Goal: Task Accomplishment & Management: Manage account settings

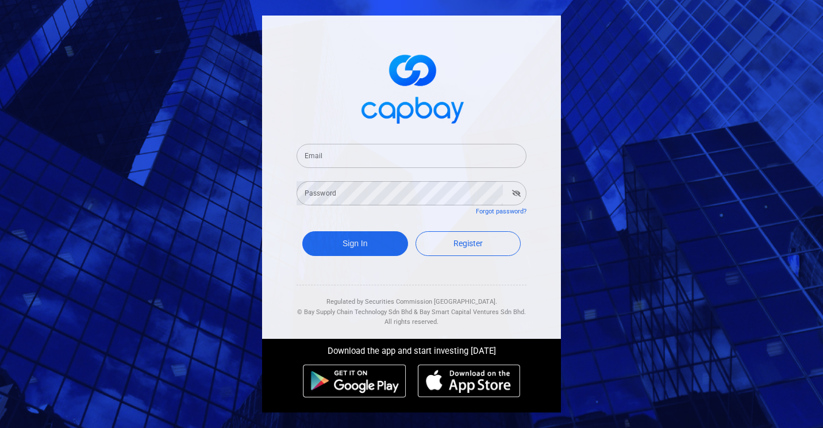
type input "[EMAIL_ADDRESS][DOMAIN_NAME]"
click at [374, 236] on button "Sign In" at bounding box center [355, 243] width 106 height 25
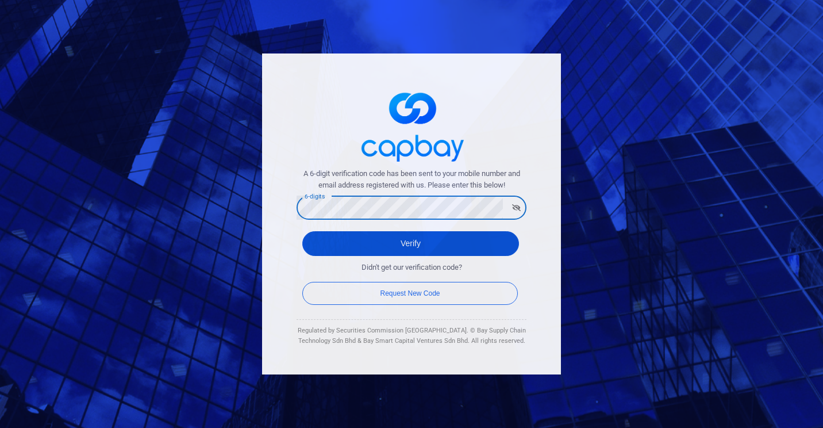
click at [407, 246] on button "Verify" at bounding box center [410, 243] width 217 height 25
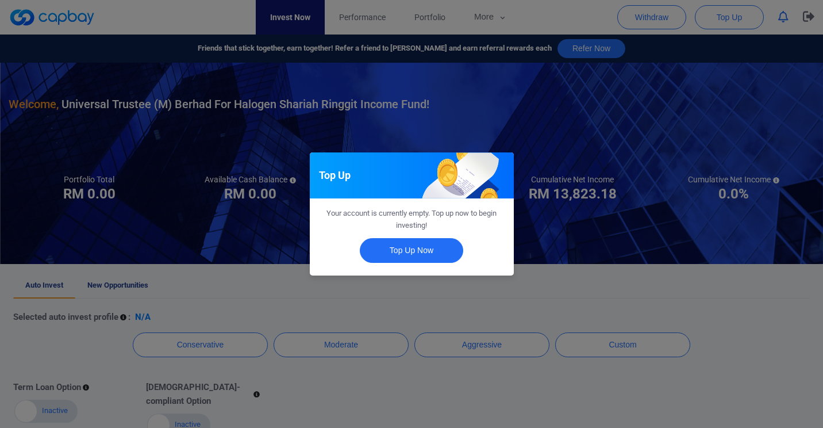
click at [538, 275] on div "Top Up Your account is currently empty. Top up now to begin investing! Top Up N…" at bounding box center [411, 214] width 823 height 428
click at [536, 275] on div "Auto Invest Finish selecting your preferred Auto Invest profile so your portfol…" at bounding box center [411, 214] width 823 height 428
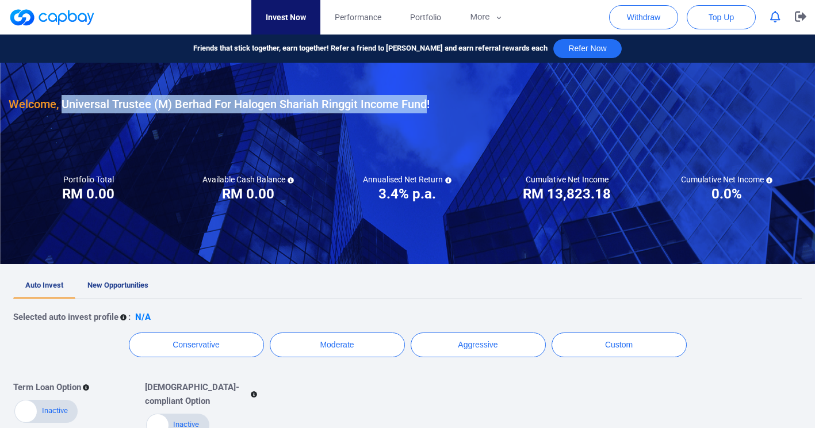
drag, startPoint x: 64, startPoint y: 103, endPoint x: 427, endPoint y: 90, distance: 363.1
click at [427, 90] on div "Welcome, Universal Trustee (M) Berhad For Halogen Shariah Ringgit Income Fund !" at bounding box center [407, 88] width 797 height 51
click at [403, 99] on h3 "Welcome, Universal Trustee (M) Berhad For Halogen Shariah Ringgit Income Fund !" at bounding box center [219, 104] width 421 height 18
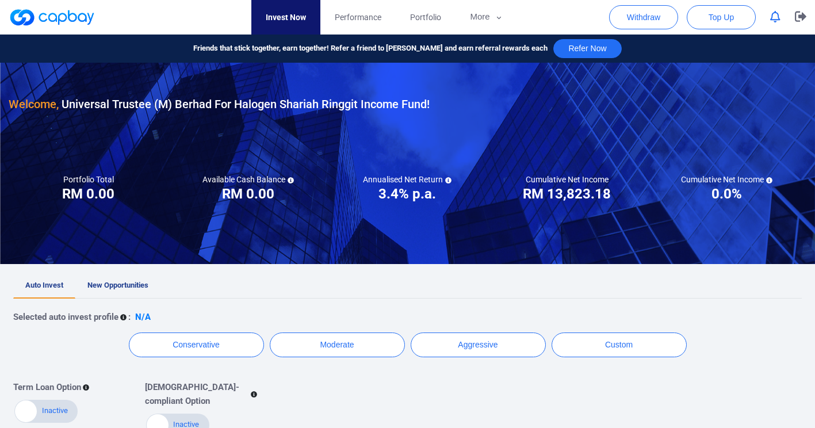
click at [403, 99] on h3 "Welcome, Universal Trustee (M) Berhad For Halogen Shariah Ringgit Income Fund !" at bounding box center [219, 104] width 421 height 18
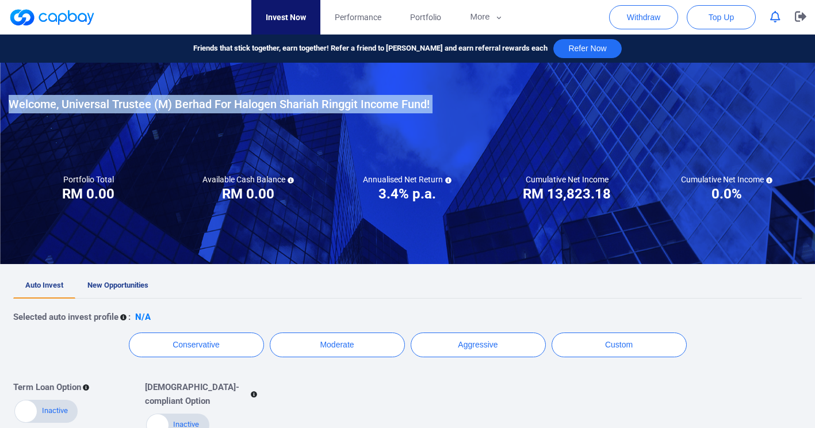
click at [403, 99] on h3 "Welcome, Universal Trustee (M) Berhad For Halogen Shariah Ringgit Income Fund !" at bounding box center [219, 104] width 421 height 18
click at [404, 101] on h3 "Welcome, Universal Trustee (M) Berhad For Halogen Shariah Ringgit Income Fund !" at bounding box center [219, 104] width 421 height 18
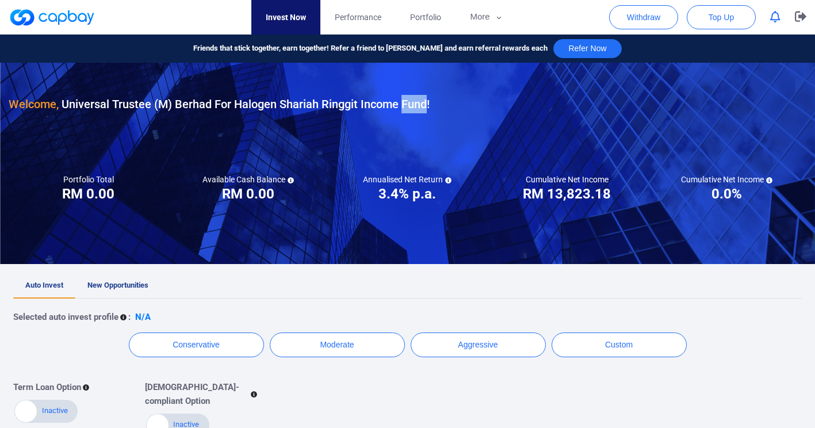
click at [404, 101] on h3 "Welcome, Universal Trustee (M) Berhad For Halogen Shariah Ringgit Income Fund !" at bounding box center [219, 104] width 421 height 18
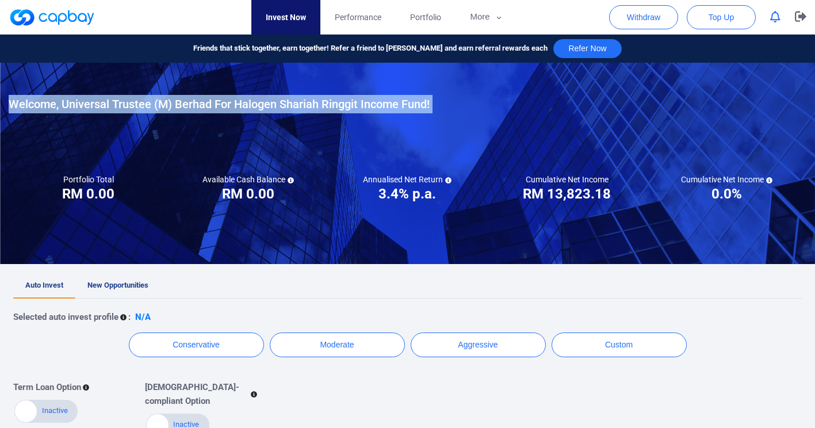
click at [404, 101] on h3 "Welcome, Universal Trustee (M) Berhad For Halogen Shariah Ringgit Income Fund !" at bounding box center [219, 104] width 421 height 18
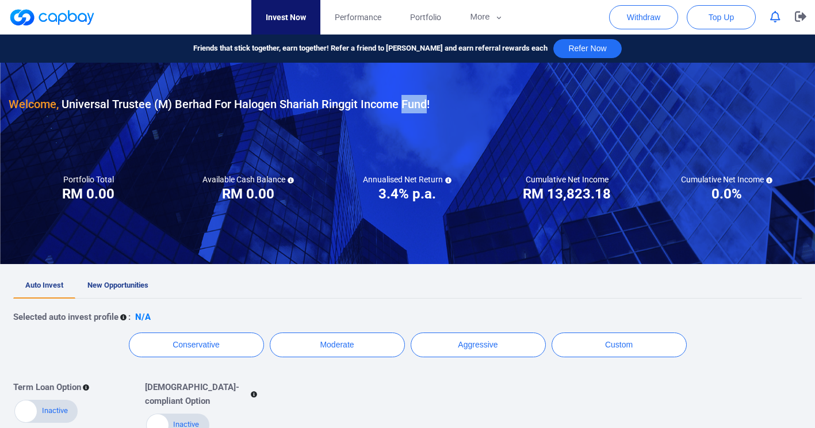
click at [404, 101] on h3 "Welcome, Universal Trustee (M) Berhad For Halogen Shariah Ringgit Income Fund !" at bounding box center [219, 104] width 421 height 18
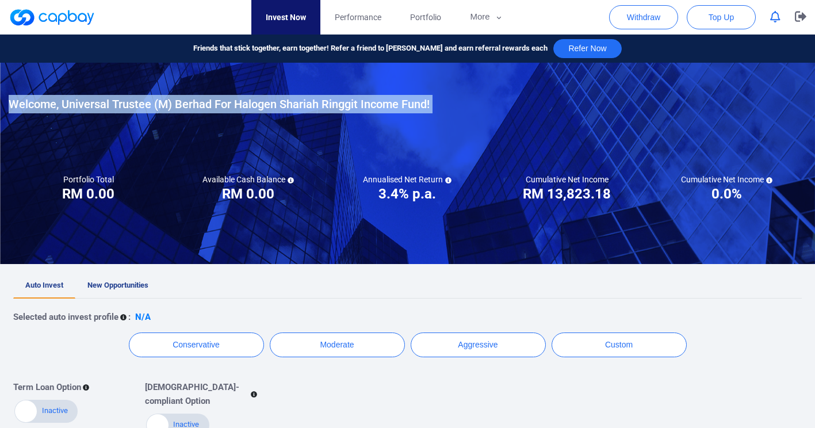
click at [404, 101] on h3 "Welcome, Universal Trustee (M) Berhad For Halogen Shariah Ringgit Income Fund !" at bounding box center [219, 104] width 421 height 18
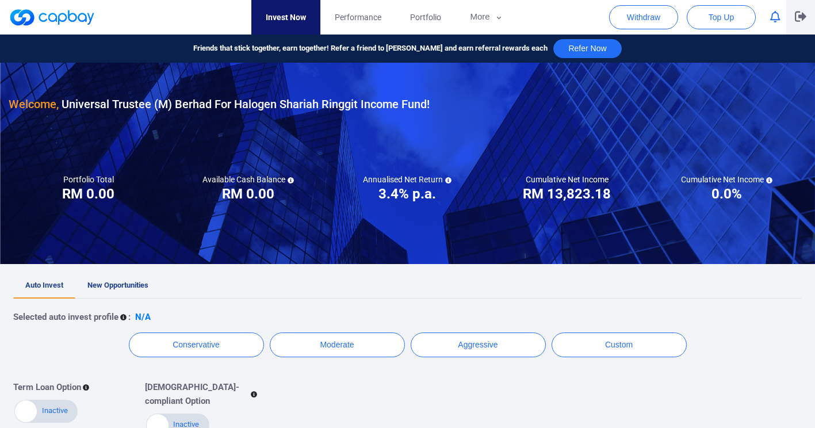
click at [803, 14] on icon "button" at bounding box center [800, 16] width 11 height 10
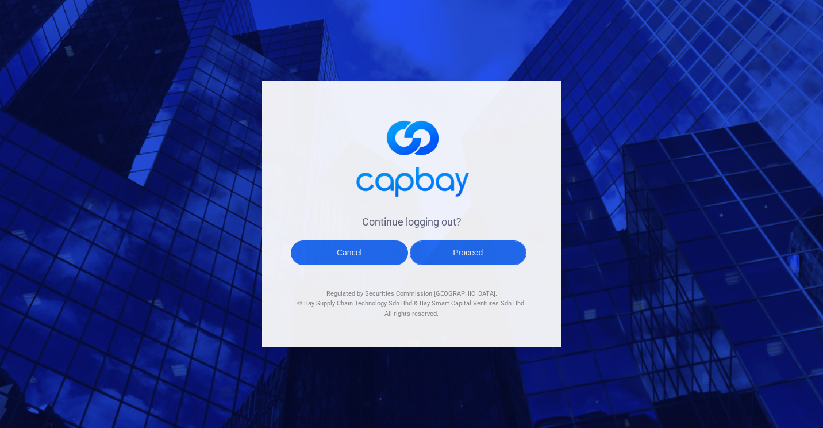
click at [471, 254] on button "Proceed" at bounding box center [468, 252] width 117 height 25
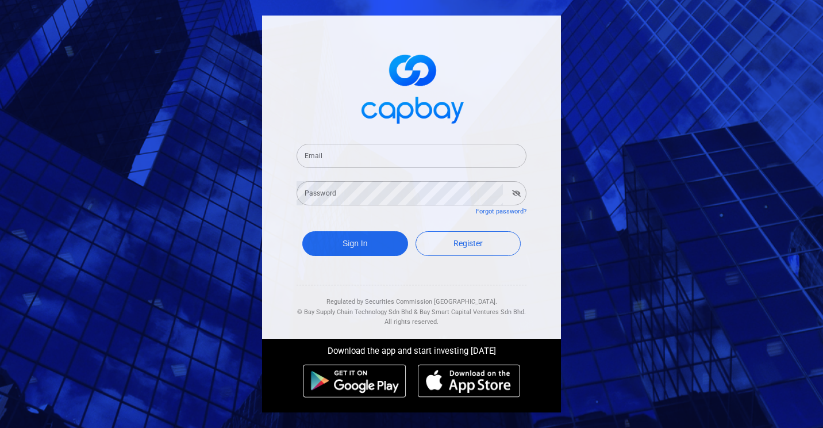
type input "[EMAIL_ADDRESS][DOMAIN_NAME]"
